Goal: Task Accomplishment & Management: Use online tool/utility

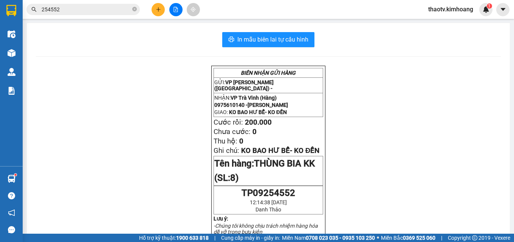
scroll to position [38, 0]
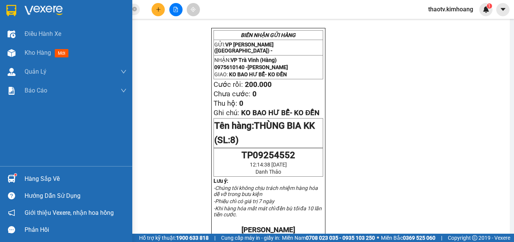
click at [28, 176] on div "Hàng sắp về" at bounding box center [76, 178] width 102 height 11
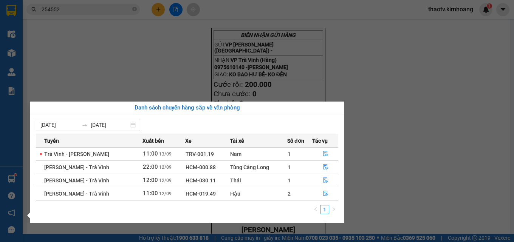
click at [145, 59] on section "Kết quả tìm kiếm ( 10 ) Bộ lọc Mã ĐH Trạng thái Món hàng Thu hộ Tổng cước Chưa …" at bounding box center [257, 121] width 514 height 242
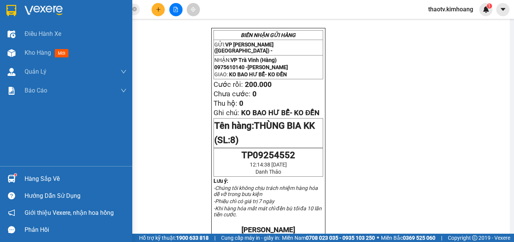
click at [46, 182] on div "Hàng sắp về" at bounding box center [76, 178] width 102 height 11
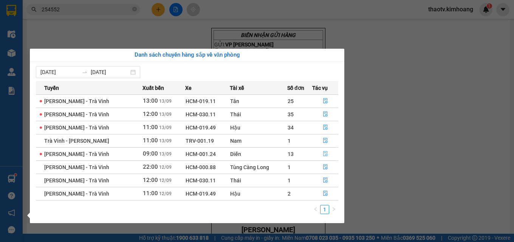
click at [325, 158] on button "button" at bounding box center [324, 154] width 25 height 12
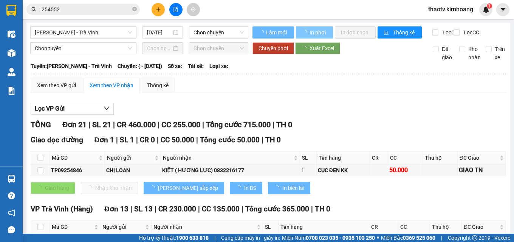
click at [312, 34] on span "In phơi" at bounding box center [317, 32] width 17 height 8
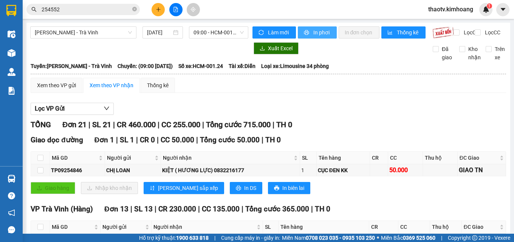
click at [310, 29] on button "In phơi" at bounding box center [317, 32] width 39 height 12
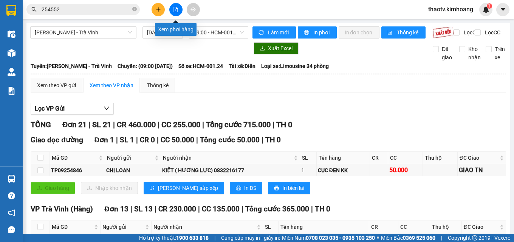
click at [178, 12] on button at bounding box center [175, 9] width 13 height 13
click at [213, 34] on span "09:00 - HCM-001.24" at bounding box center [218, 32] width 50 height 11
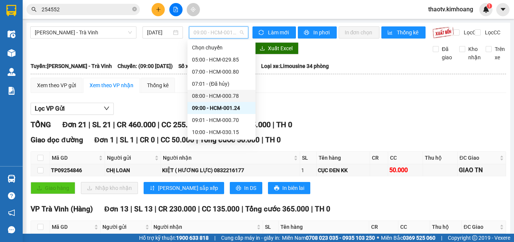
click at [155, 54] on div at bounding box center [139, 48] width 218 height 12
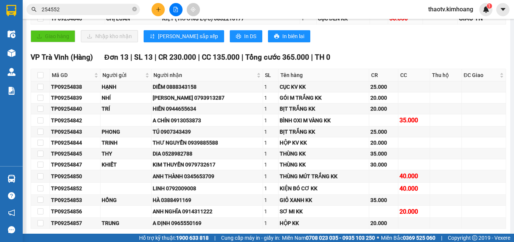
scroll to position [189, 0]
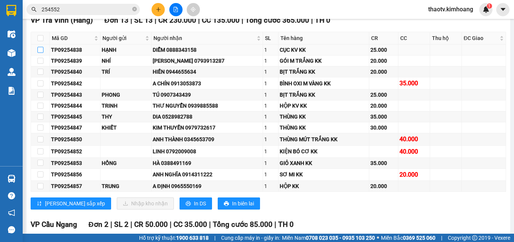
click at [42, 53] on input "checkbox" at bounding box center [40, 50] width 6 height 6
checkbox input "true"
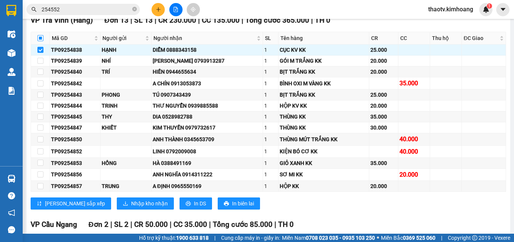
click at [39, 41] on input "checkbox" at bounding box center [40, 38] width 6 height 6
checkbox input "true"
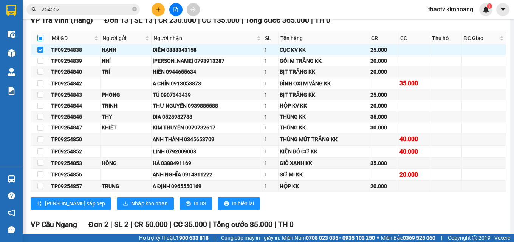
checkbox input "true"
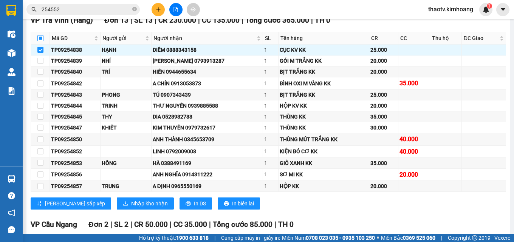
checkbox input "true"
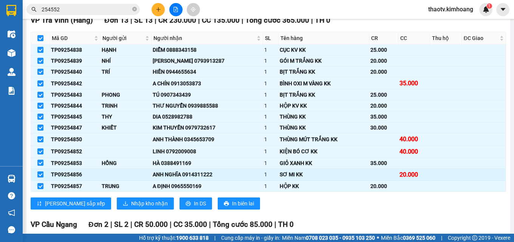
click at [43, 178] on input "checkbox" at bounding box center [40, 175] width 6 height 6
checkbox input "false"
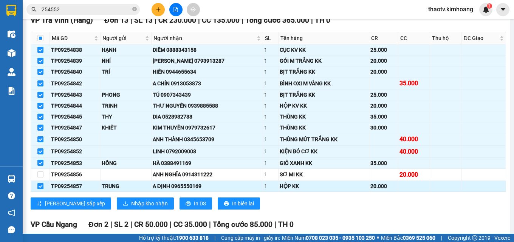
click at [42, 189] on input "checkbox" at bounding box center [40, 186] width 6 height 6
checkbox input "false"
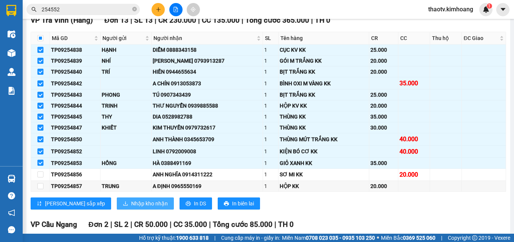
click at [131, 207] on span "Nhập kho nhận" at bounding box center [149, 203] width 37 height 8
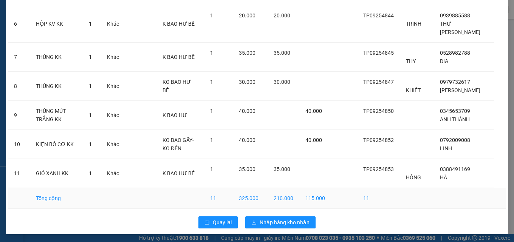
scroll to position [213, 0]
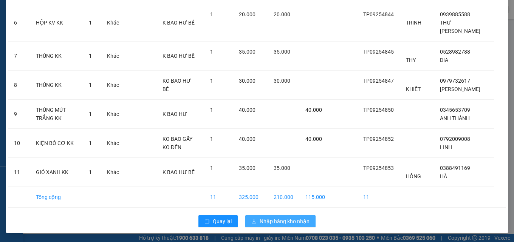
click at [288, 223] on span "Nhập hàng kho nhận" at bounding box center [285, 221] width 50 height 8
